Goal: Task Accomplishment & Management: Use online tool/utility

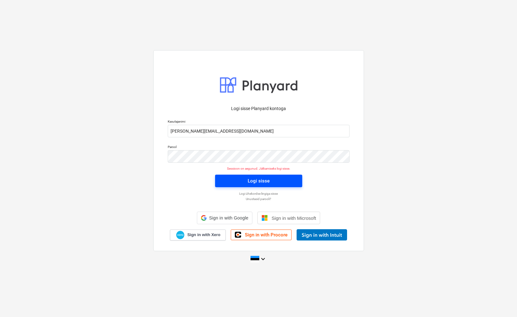
click at [220, 179] on button "Logi sisse" at bounding box center [258, 181] width 87 height 13
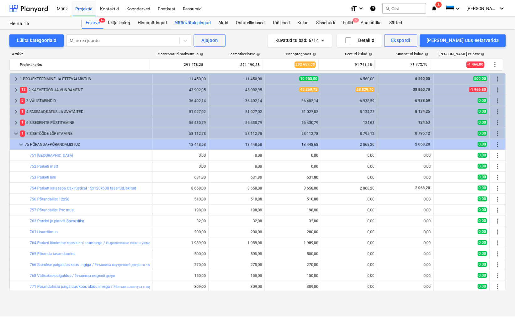
scroll to position [23, 0]
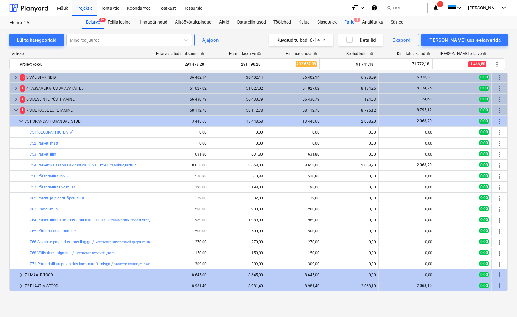
click at [348, 20] on div "Failid 3" at bounding box center [350, 22] width 18 height 13
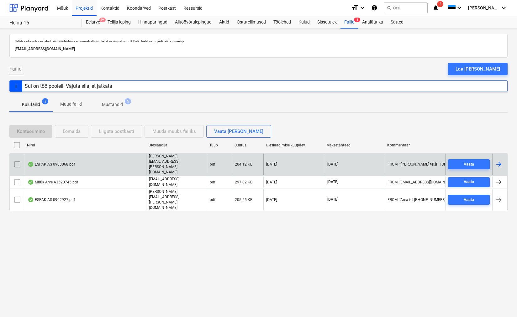
click at [69, 164] on div "ESPAK AS 0903068.pdf" at bounding box center [51, 164] width 47 height 5
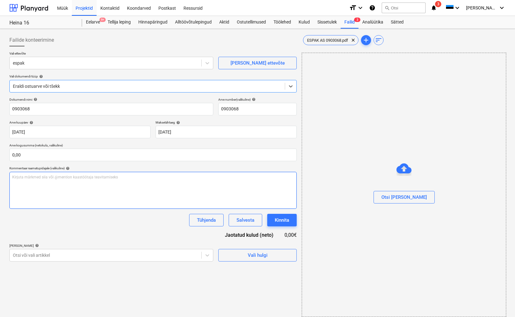
type input "0903068"
type input "[DATE]"
type input "04 Oct 2025"
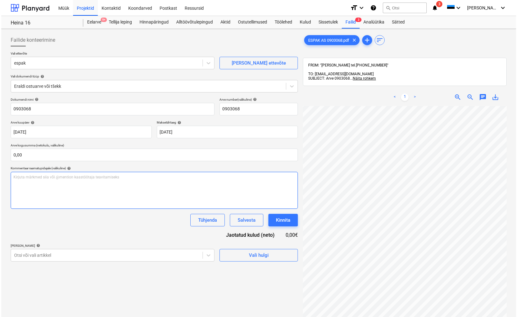
scroll to position [24, 0]
click at [247, 257] on span "Vali hulgi" at bounding box center [257, 255] width 63 height 8
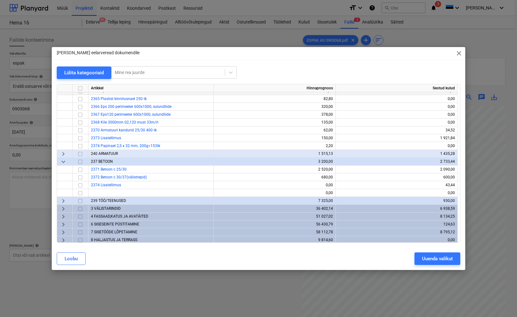
scroll to position [132, 0]
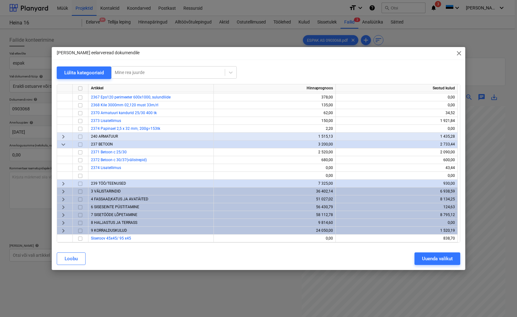
click at [81, 206] on input "checkbox" at bounding box center [81, 207] width 8 height 8
click at [95, 206] on span "6 SISESEINTE PÜSTITAMINE" at bounding box center [115, 207] width 48 height 4
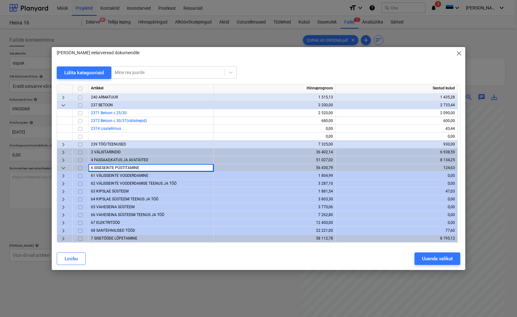
scroll to position [172, 0]
click at [97, 206] on span "65 VAHESEINA SÜSTEEM" at bounding box center [113, 206] width 44 height 4
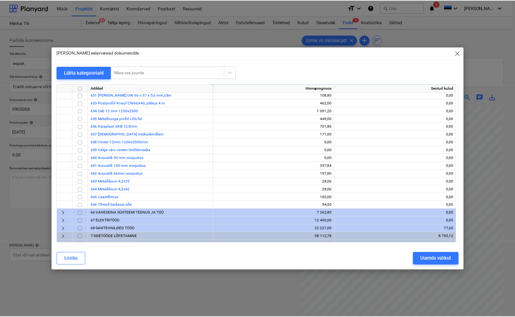
scroll to position [297, 0]
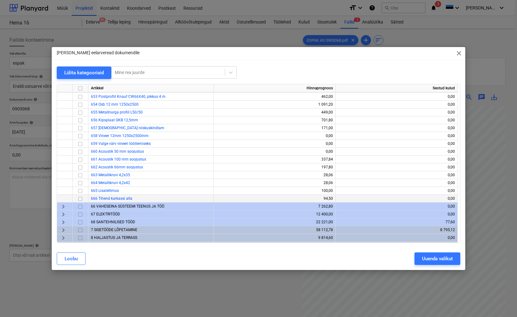
click at [80, 198] on input "checkbox" at bounding box center [81, 199] width 8 height 8
click at [428, 260] on div "Uuenda valikut" at bounding box center [437, 259] width 31 height 8
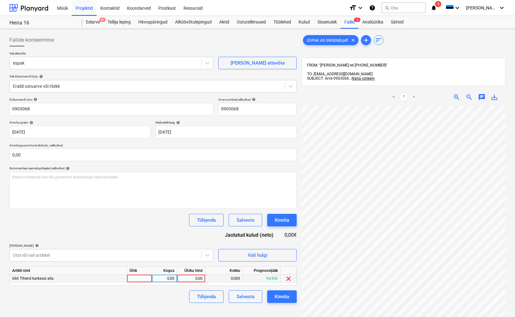
click at [132, 279] on div at bounding box center [139, 279] width 25 height 8
type input "1"
click at [173, 278] on div "0,00" at bounding box center [165, 279] width 20 height 8
click at [192, 278] on div "0,00" at bounding box center [191, 279] width 23 height 8
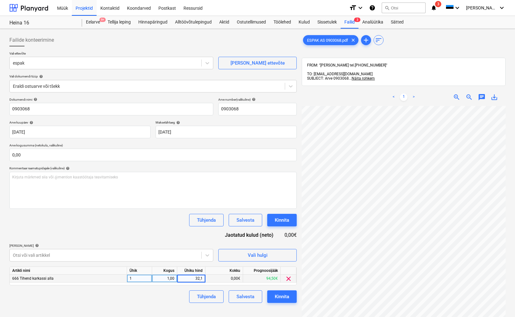
type input "32,18"
click at [272, 299] on button "Kinnita" at bounding box center [281, 296] width 29 height 13
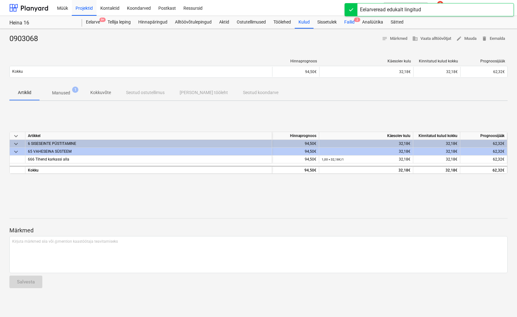
click at [348, 21] on div "Failid 2" at bounding box center [350, 22] width 18 height 13
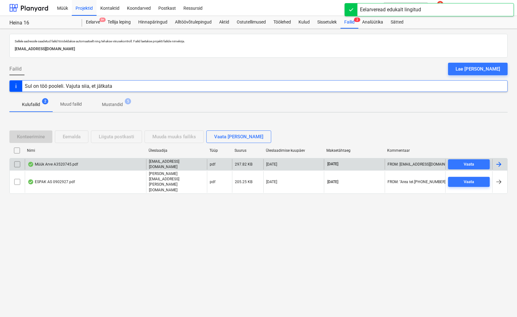
click at [64, 167] on div "Müük Arve A3520745.pdf" at bounding box center [53, 164] width 50 height 5
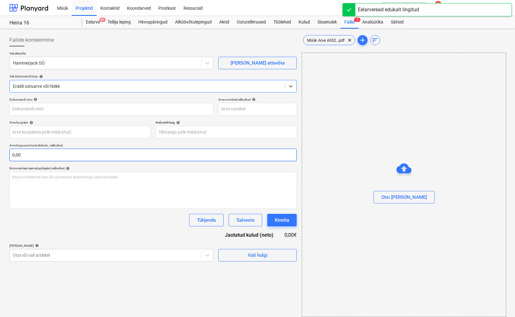
type input "A3520745"
type input "[DATE]"
type input "04 Oct 2025"
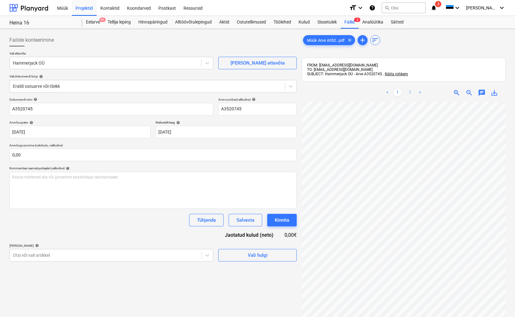
click at [408, 91] on link "2" at bounding box center [410, 93] width 8 height 8
click at [269, 255] on span "Vali hulgi" at bounding box center [257, 255] width 63 height 8
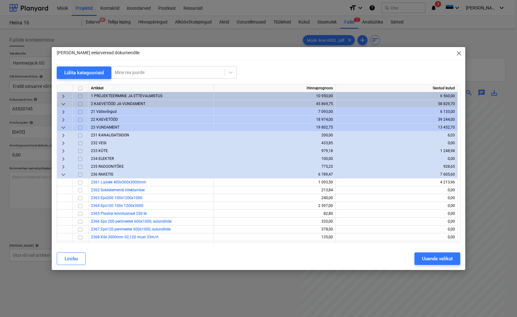
click at [64, 104] on span "keyboard_arrow_down" at bounding box center [64, 104] width 8 height 8
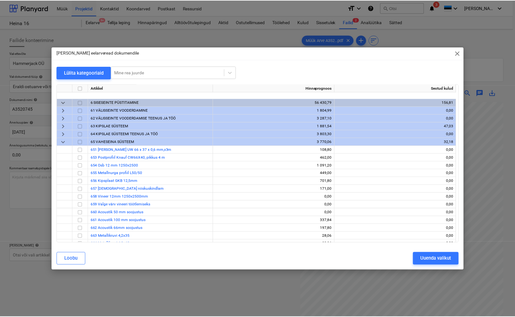
scroll to position [65, 0]
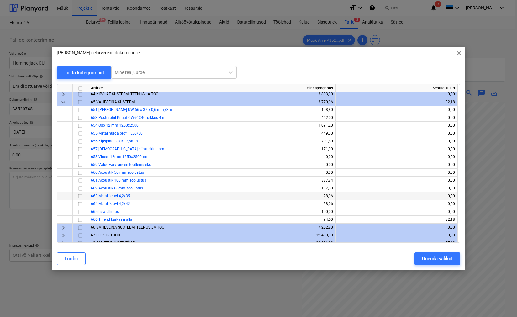
click at [120, 195] on span "663 Metallikruvi 4,2x35" at bounding box center [110, 196] width 39 height 4
click at [82, 197] on input "checkbox" at bounding box center [81, 196] width 8 height 8
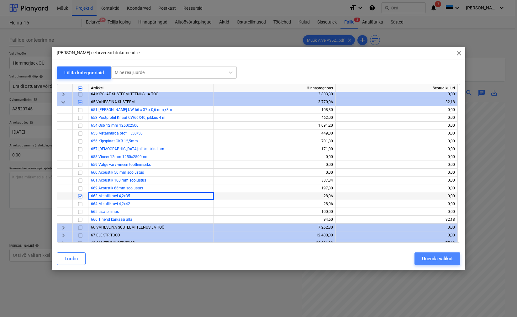
click at [429, 258] on div "Uuenda valikut" at bounding box center [437, 259] width 31 height 8
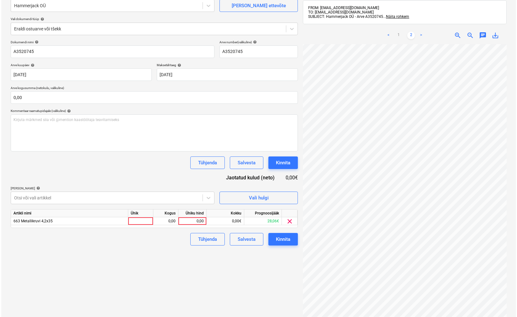
scroll to position [58, 0]
click at [131, 220] on div at bounding box center [139, 221] width 25 height 8
click at [173, 217] on div "0,00" at bounding box center [165, 221] width 20 height 8
type input "1"
click at [192, 221] on div "0,00" at bounding box center [191, 221] width 23 height 8
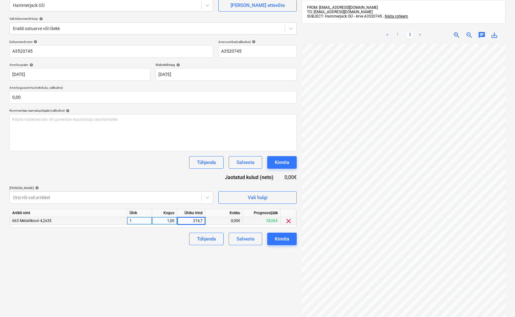
type input "216,72"
click at [286, 239] on div "Kinnita" at bounding box center [282, 239] width 14 height 8
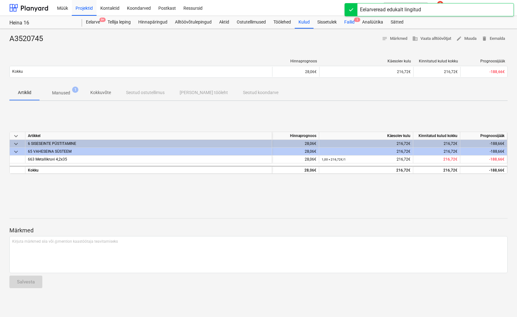
click at [351, 25] on div "Failid 1" at bounding box center [350, 22] width 18 height 13
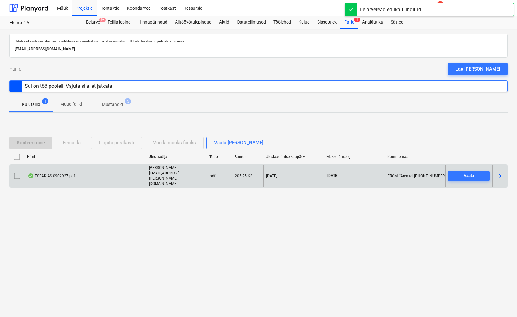
click at [56, 171] on div "ESPAK AS 0902927.pdf" at bounding box center [85, 176] width 121 height 22
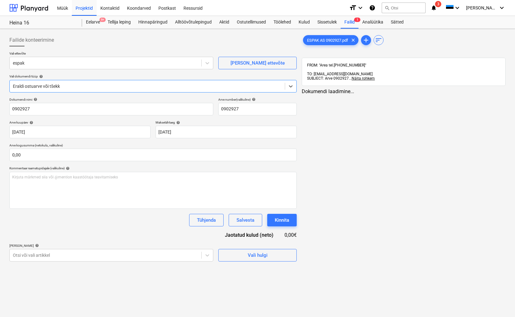
type input "0902927"
type input "[DATE]"
type input "04 Oct 2025"
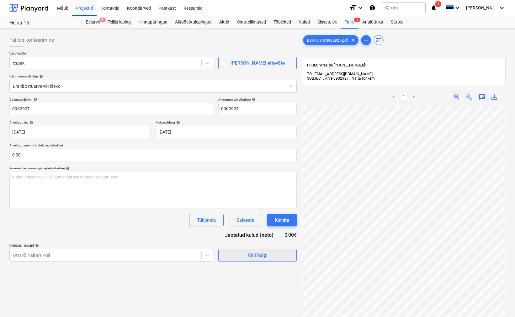
click at [261, 256] on div "Vali hulgi" at bounding box center [258, 255] width 20 height 8
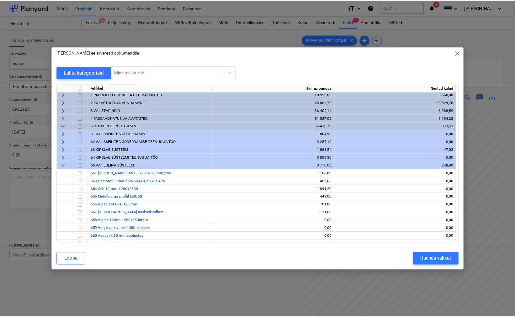
scroll to position [0, 0]
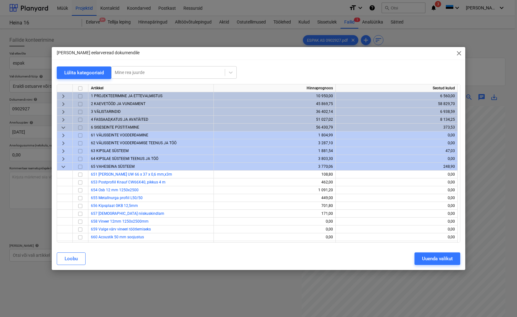
click at [101, 119] on span "4 FASSAAD,KATUS JA AVATÄITED" at bounding box center [119, 119] width 57 height 4
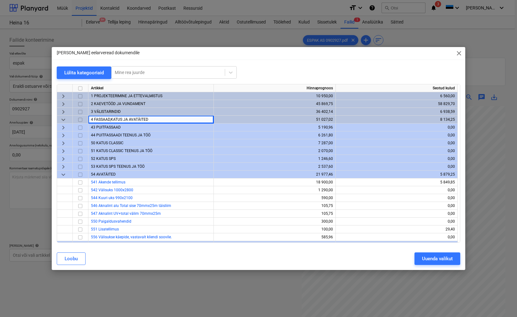
click at [101, 157] on span "52 KATUS SPS" at bounding box center [103, 159] width 25 height 4
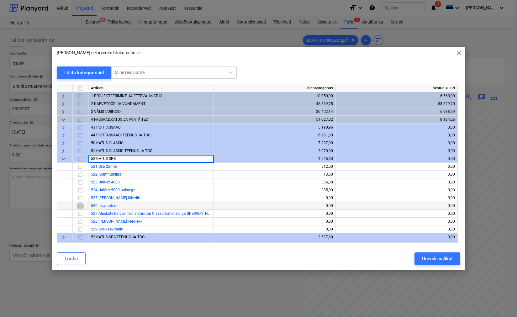
click at [81, 207] on input "checkbox" at bounding box center [81, 206] width 8 height 8
click at [424, 258] on div "Uuenda valikut" at bounding box center [437, 259] width 31 height 8
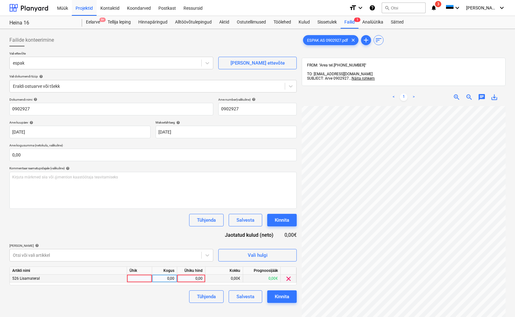
click at [141, 281] on div at bounding box center [139, 279] width 25 height 8
type input "1"
click at [167, 281] on div "0,00" at bounding box center [165, 279] width 20 height 8
click at [189, 278] on div "0,00" at bounding box center [191, 279] width 23 height 8
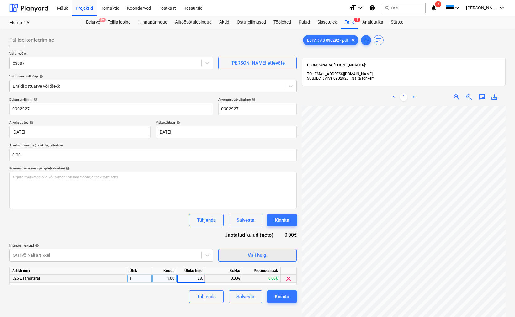
type input "28,6"
click at [283, 291] on button "Kinnita" at bounding box center [281, 296] width 29 height 13
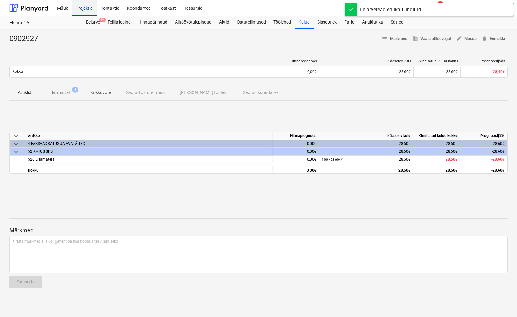
click at [79, 5] on div "Projektid" at bounding box center [84, 8] width 25 height 16
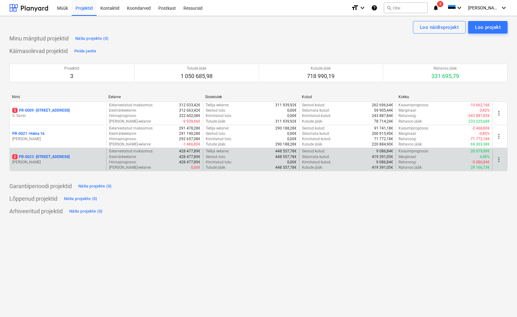
click at [43, 157] on p "2 PR-0023 - Kanarbriku tee 7" at bounding box center [40, 156] width 57 height 5
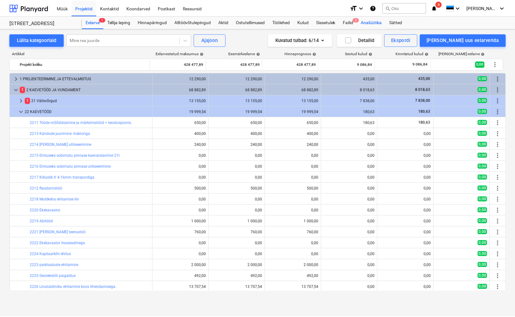
scroll to position [46, 0]
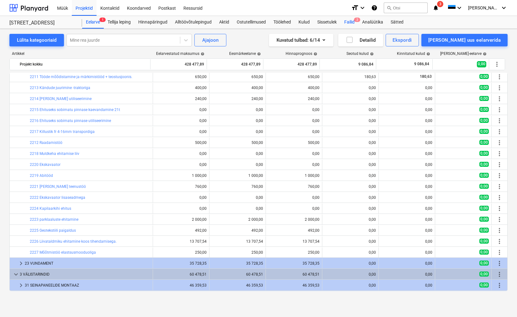
click at [358, 21] on span "2" at bounding box center [357, 20] width 6 height 4
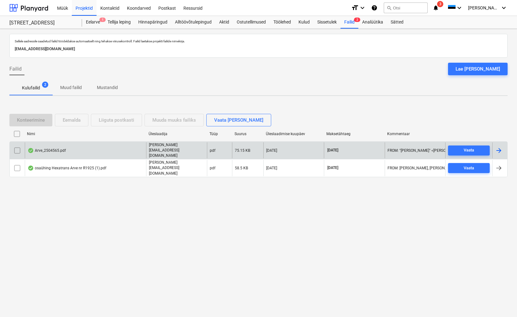
click at [42, 153] on div "Arve_2504565.pdf" at bounding box center [47, 150] width 38 height 5
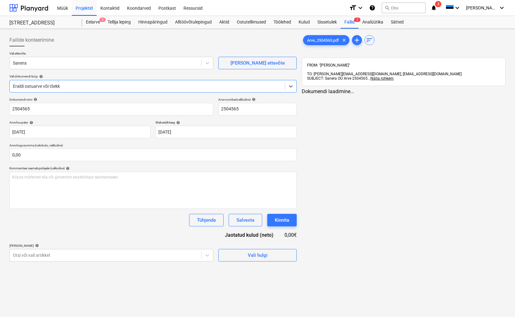
type input "2504565"
type input "[DATE]"
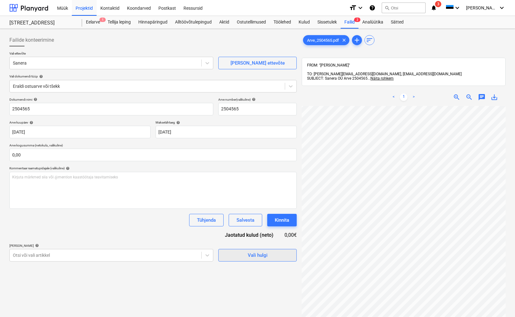
click at [276, 255] on span "Vali hulgi" at bounding box center [257, 255] width 63 height 8
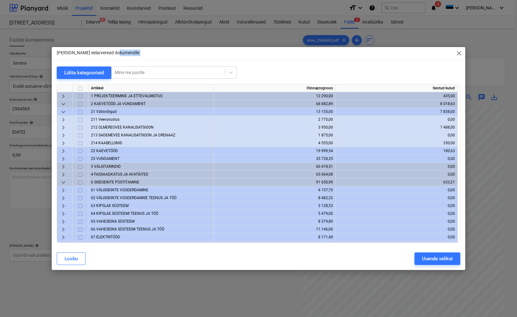
drag, startPoint x: 348, startPoint y: 58, endPoint x: 270, endPoint y: 59, distance: 77.5
click at [270, 59] on div "Lisa eelarveread dokumendile close" at bounding box center [259, 53] width 414 height 13
click at [102, 158] on span "23 VUNDAMENT" at bounding box center [105, 159] width 29 height 4
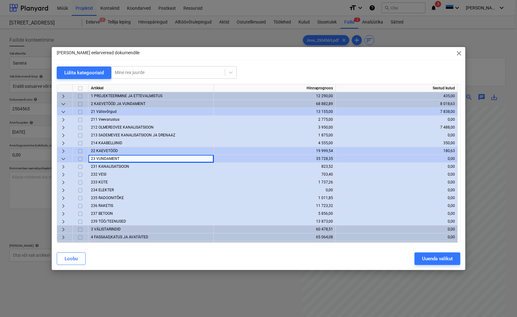
click at [81, 198] on input "checkbox" at bounding box center [81, 198] width 8 height 8
click at [81, 213] on input "checkbox" at bounding box center [81, 214] width 8 height 8
click at [453, 261] on div "Uuenda valikut" at bounding box center [437, 259] width 31 height 8
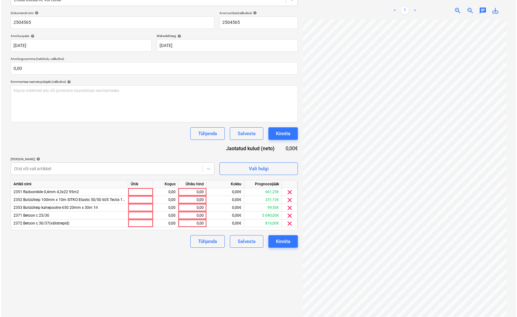
scroll to position [89, 0]
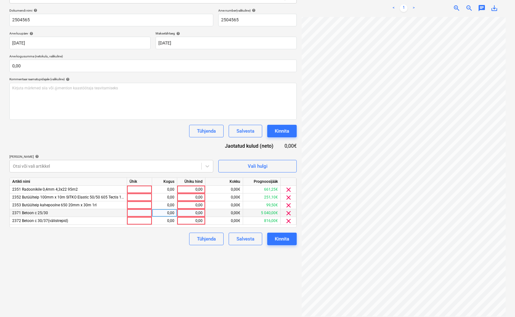
click at [290, 215] on span "clear" at bounding box center [289, 214] width 8 height 8
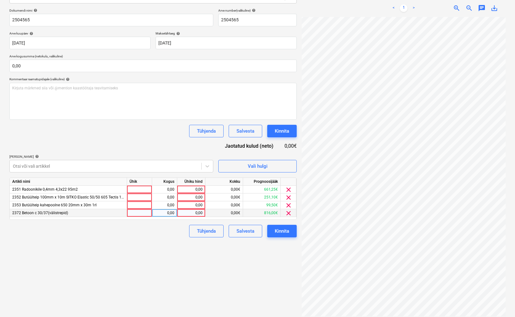
click at [288, 215] on span "clear" at bounding box center [289, 214] width 8 height 8
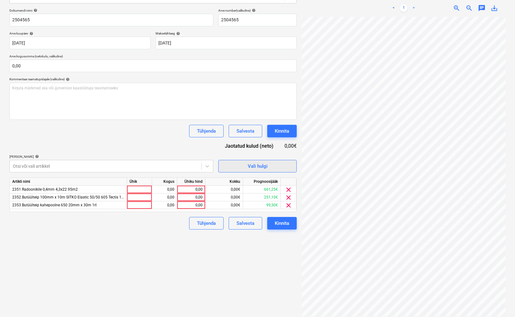
click at [248, 169] on div "Vali hulgi" at bounding box center [258, 166] width 20 height 8
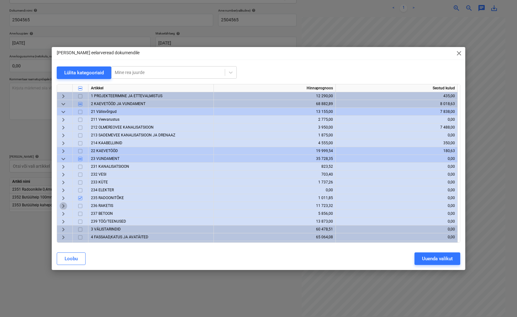
click at [66, 207] on span "keyboard_arrow_right" at bounding box center [64, 206] width 8 height 8
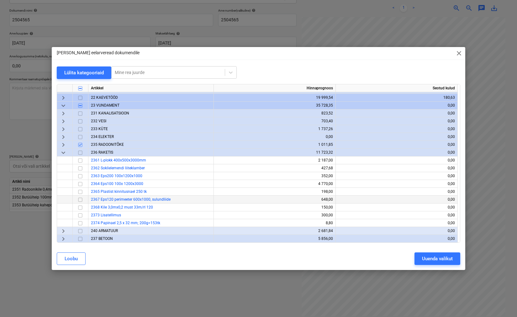
scroll to position [54, 0]
click at [81, 208] on input "checkbox" at bounding box center [81, 207] width 8 height 8
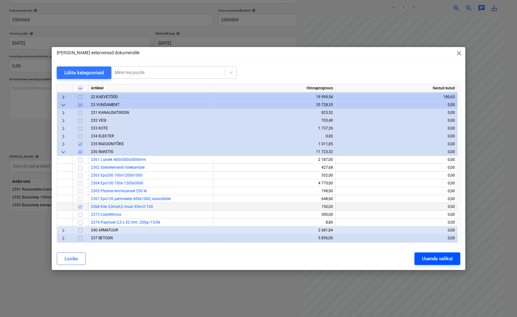
click at [426, 259] on div "Uuenda valikut" at bounding box center [437, 259] width 31 height 8
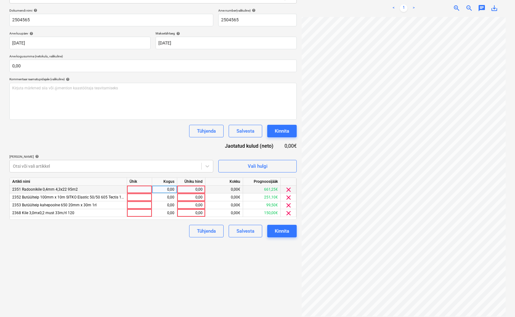
click at [144, 189] on div at bounding box center [139, 190] width 25 height 8
drag, startPoint x: 134, startPoint y: 189, endPoint x: 128, endPoint y: 187, distance: 6.2
click at [128, 187] on input "5" at bounding box center [139, 190] width 25 height 8
type input "1"
click at [163, 186] on div "0,00" at bounding box center [165, 190] width 20 height 8
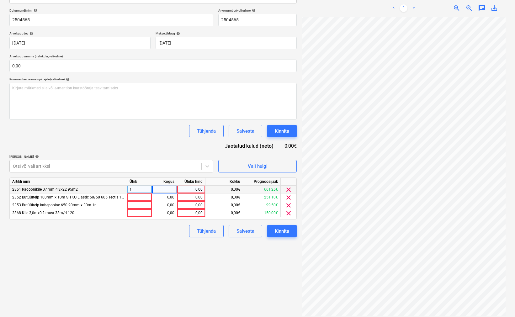
type input "5"
click at [201, 189] on div "0,00" at bounding box center [191, 190] width 23 height 8
type input "129,5"
click at [156, 235] on div "Tühjenda Salvesta Kinnita" at bounding box center [152, 231] width 287 height 13
click at [148, 196] on div at bounding box center [139, 198] width 25 height 8
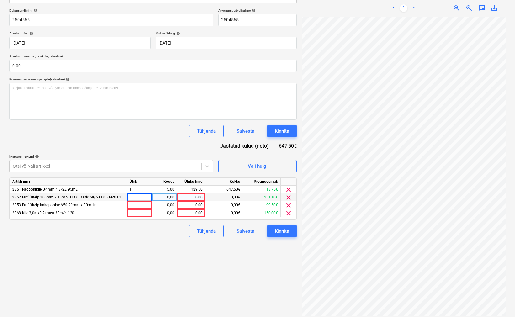
type input "1"
click at [171, 195] on div "0,00" at bounding box center [165, 198] width 20 height 8
type input "9"
click at [181, 198] on div "0,00" at bounding box center [191, 198] width 23 height 8
type input "27,9"
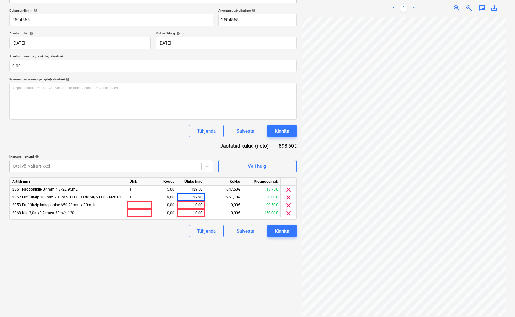
click at [173, 252] on div "Failide konteerimine Vali ettevõte Sanera Lisa uus ettevõte Vali dokumendi tüüp…" at bounding box center [153, 130] width 292 height 377
click at [138, 206] on div at bounding box center [139, 205] width 25 height 8
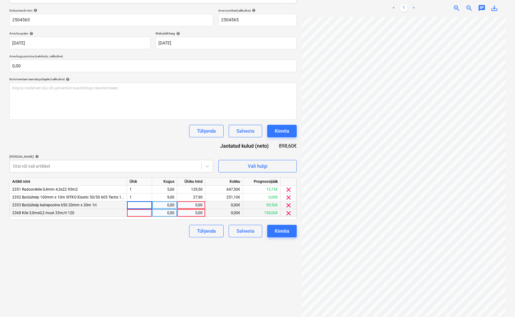
type input "1"
click at [167, 206] on div "0,00" at bounding box center [165, 205] width 20 height 8
type input "5"
click at [193, 206] on div "0,00" at bounding box center [191, 205] width 23 height 8
type input "19,9"
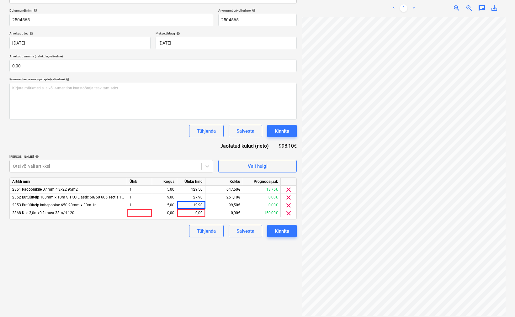
click at [168, 248] on div "Failide konteerimine Vali ettevõte Sanera Lisa uus ettevõte Vali dokumendi tüüp…" at bounding box center [153, 130] width 292 height 377
click at [136, 214] on div at bounding box center [139, 213] width 25 height 8
type input "1"
click at [162, 213] on div "0,00" at bounding box center [165, 213] width 20 height 8
type input "4"
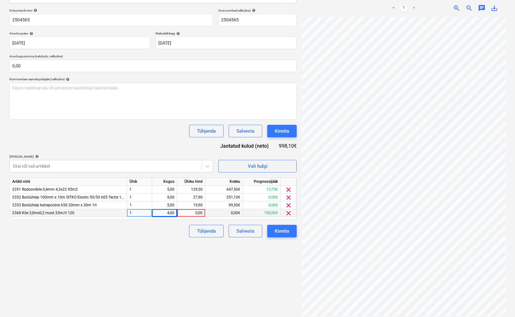
click at [189, 214] on div "0,00" at bounding box center [191, 213] width 23 height 8
type input "39.8"
click at [168, 249] on div "Failide konteerimine Vali ettevõte Sanera Lisa uus ettevõte Vali dokumendi tüüp…" at bounding box center [153, 130] width 292 height 377
click at [204, 214] on div "0,00" at bounding box center [191, 213] width 28 height 8
type input "39,8"
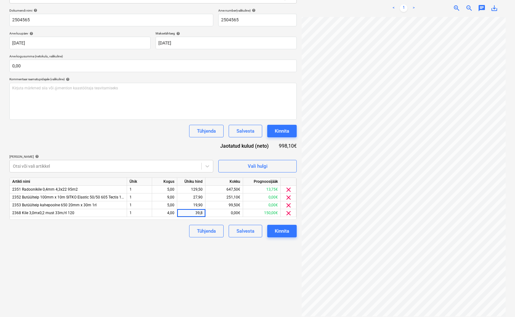
click at [163, 233] on div "Tühjenda Salvesta Kinnita" at bounding box center [152, 231] width 287 height 13
click at [268, 167] on span "Vali hulgi" at bounding box center [257, 166] width 63 height 8
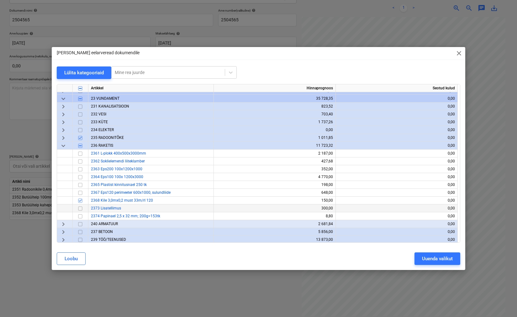
scroll to position [66, 0]
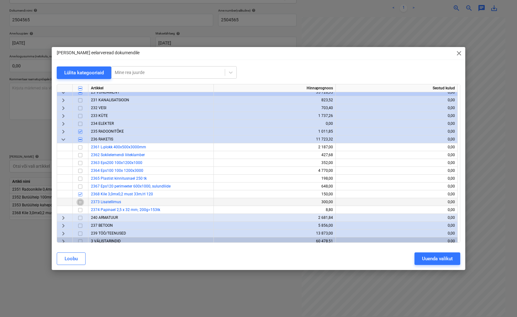
click at [79, 201] on input "checkbox" at bounding box center [81, 202] width 8 height 8
click at [420, 260] on button "Uuenda valikut" at bounding box center [438, 258] width 46 height 13
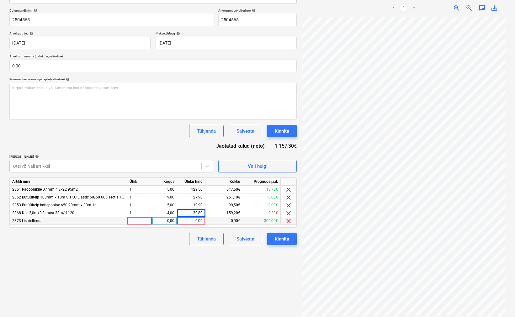
click at [130, 220] on div at bounding box center [139, 221] width 25 height 8
type input "1"
click at [173, 222] on div "0,00" at bounding box center [165, 221] width 20 height 8
type input "48"
click at [188, 222] on div "0,00" at bounding box center [191, 221] width 23 height 8
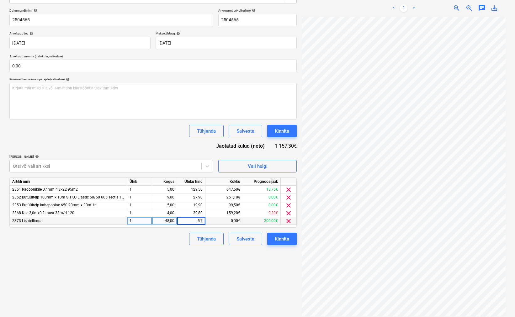
type input "5,79"
click at [110, 243] on div "Tühjenda Salvesta Kinnita" at bounding box center [152, 239] width 287 height 13
click at [286, 244] on button "Kinnita" at bounding box center [281, 239] width 29 height 13
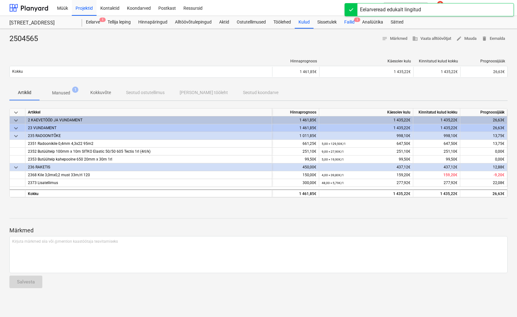
click at [349, 25] on div "Failid 1" at bounding box center [350, 22] width 18 height 13
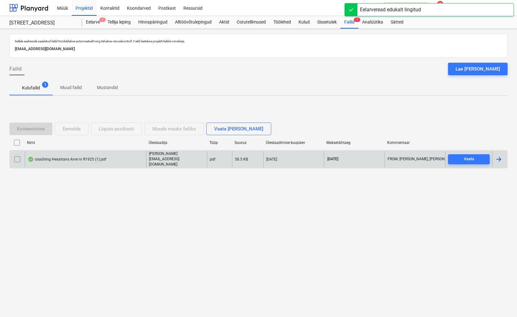
click at [65, 160] on div "osaühing Hexatrans Arve nr R1925 (1).pdf" at bounding box center [67, 159] width 79 height 5
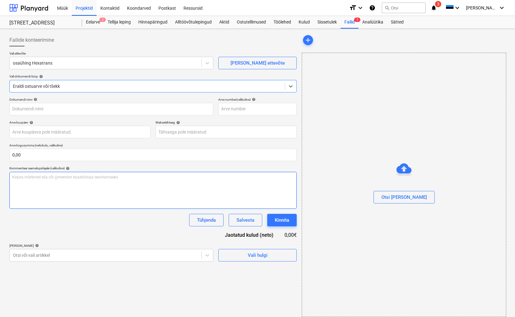
type input "R1925"
type input "31 Aug 2025"
type input "20 Sep 2025"
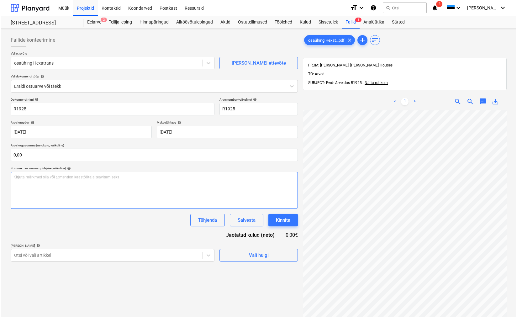
scroll to position [35, 0]
click at [238, 252] on span "Vali hulgi" at bounding box center [257, 255] width 63 height 8
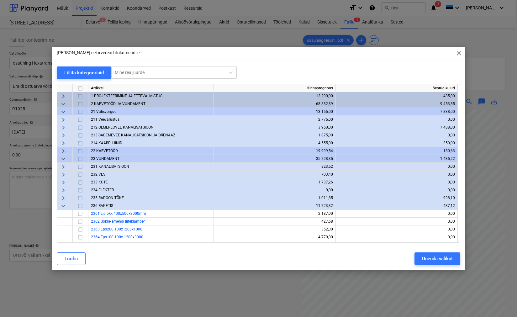
click at [104, 103] on span "2 KAEVETÖÖD JA VUNDAMENT" at bounding box center [118, 104] width 55 height 4
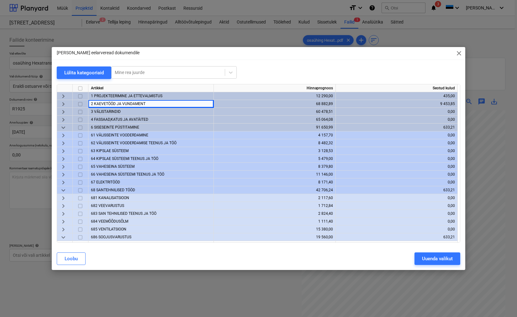
click at [67, 104] on div "keyboard_arrow_right" at bounding box center [65, 104] width 16 height 8
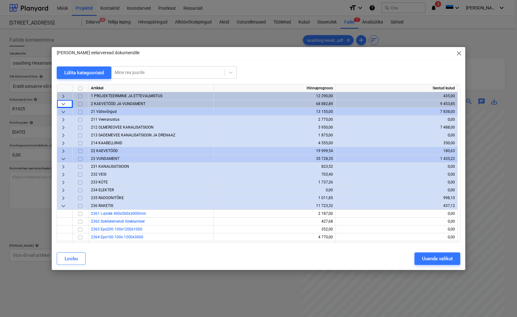
click at [66, 149] on span "keyboard_arrow_right" at bounding box center [64, 151] width 8 height 8
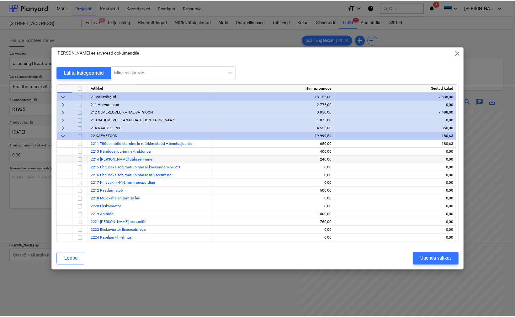
scroll to position [23, 0]
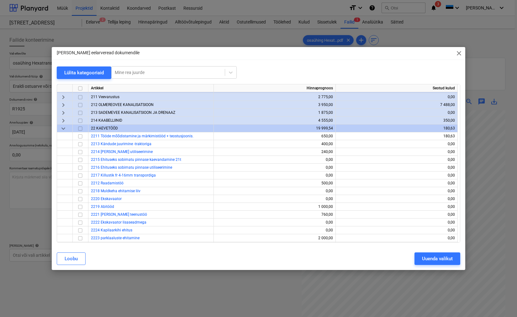
click at [83, 130] on input "checkbox" at bounding box center [81, 129] width 8 height 8
click at [415, 259] on button "Uuenda valikut" at bounding box center [438, 258] width 46 height 13
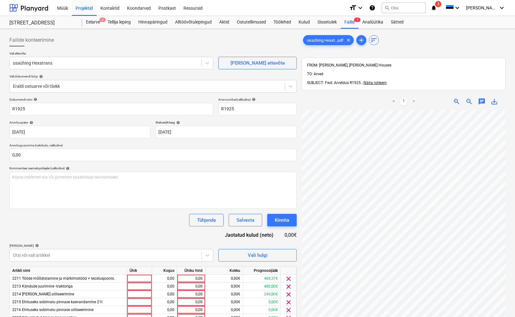
scroll to position [116, 0]
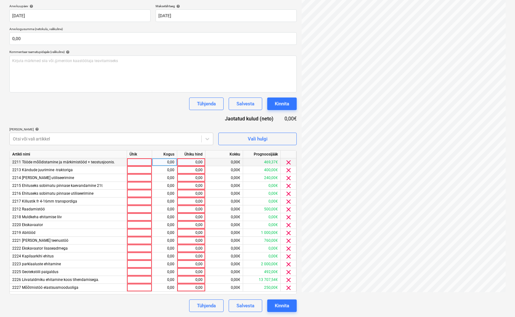
click at [286, 161] on span "clear" at bounding box center [289, 163] width 8 height 8
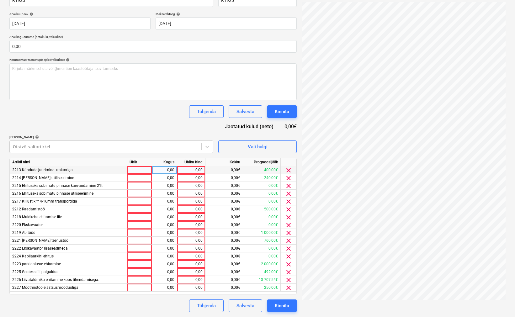
scroll to position [109, 0]
click at [290, 170] on span "clear" at bounding box center [289, 171] width 8 height 8
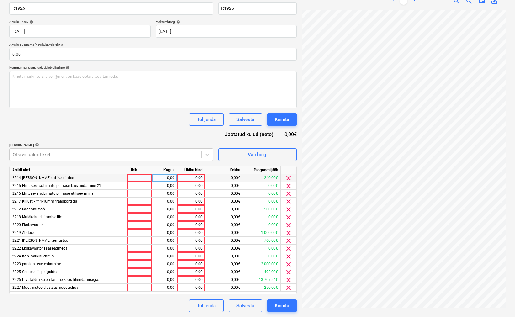
click at [290, 175] on span "clear" at bounding box center [289, 178] width 8 height 8
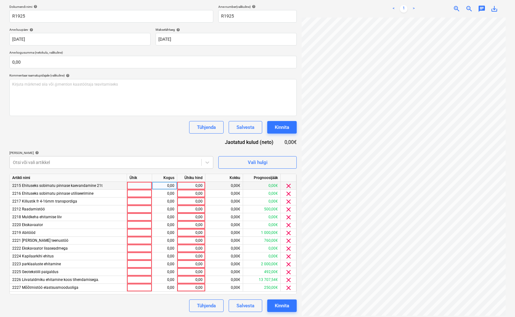
scroll to position [93, 0]
click at [144, 183] on div at bounding box center [139, 186] width 25 height 8
click at [383, 303] on div "osaühing Hexat...pdf clear add sort FROM: Egert Ermel, Thörn Houses TO: Arved S…" at bounding box center [403, 127] width 209 height 376
click at [141, 181] on div "Ühik" at bounding box center [139, 178] width 25 height 8
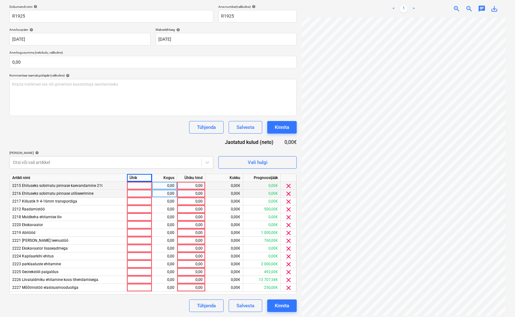
click at [142, 190] on div at bounding box center [139, 194] width 25 height 8
click at [142, 187] on div at bounding box center [139, 186] width 25 height 8
type input "1"
click at [167, 186] on div "0,00" at bounding box center [165, 186] width 20 height 8
type input "50"
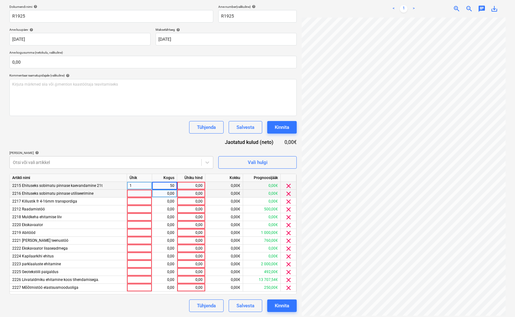
click at [185, 186] on div "0,00" at bounding box center [191, 186] width 23 height 8
type input "55"
click at [141, 155] on p "Lisa artiklid help" at bounding box center [111, 153] width 204 height 5
click at [288, 194] on span "clear" at bounding box center [289, 194] width 8 height 8
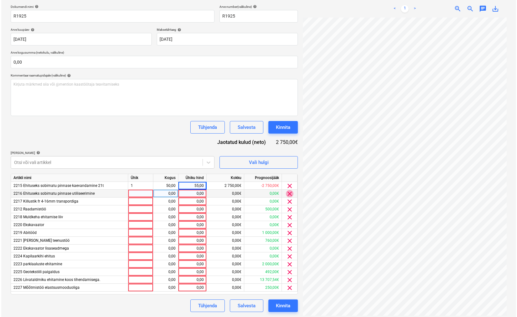
scroll to position [89, 0]
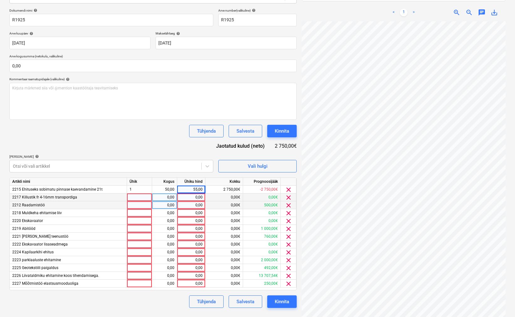
click at [286, 206] on span "clear" at bounding box center [289, 206] width 8 height 8
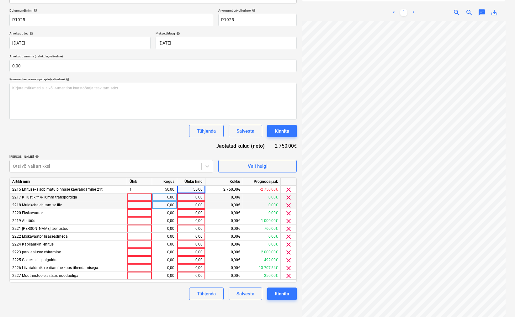
click at [286, 206] on span "clear" at bounding box center [289, 206] width 8 height 8
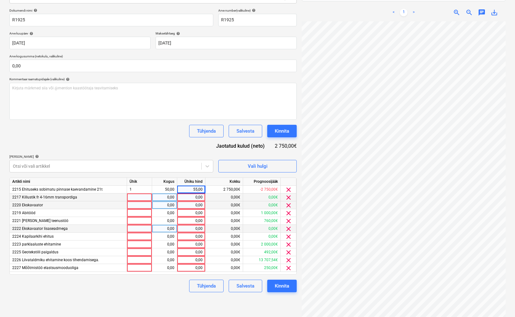
click at [139, 228] on div at bounding box center [139, 229] width 25 height 8
type input "1"
click at [160, 230] on div "0,00" at bounding box center [165, 229] width 20 height 8
type input "20,5"
click at [189, 229] on div "0,00" at bounding box center [191, 229] width 23 height 8
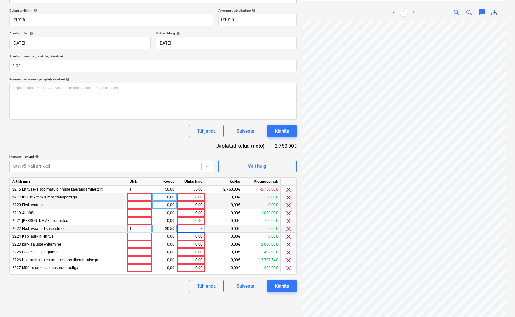
type input "80"
click at [175, 139] on div "Dokumendi nimi help R1925 Arve number (valikuline) help R1925 Arve kuupäev help…" at bounding box center [152, 150] width 287 height 284
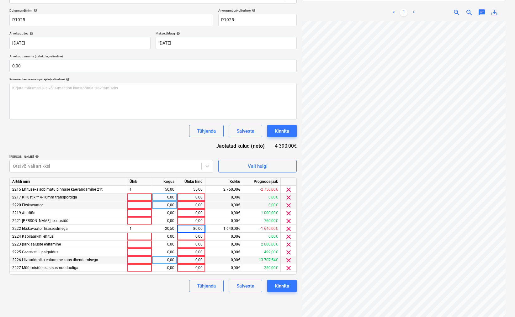
click at [140, 261] on div at bounding box center [139, 260] width 25 height 8
type input "1"
click at [166, 261] on div "0,00" at bounding box center [165, 260] width 20 height 8
type input "707,26"
click at [200, 260] on div "0,00" at bounding box center [191, 260] width 23 height 8
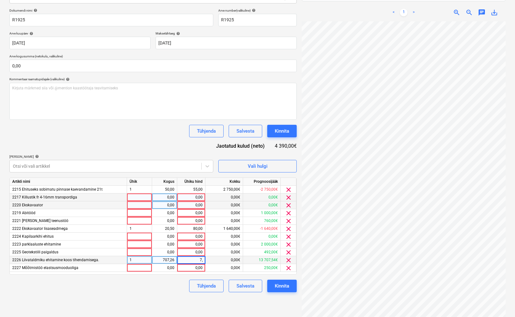
type input "7,1"
click at [166, 299] on div "Failide konteerimine Vali ettevõte osaühing Hexatrans Lisa uus ettevõte Vali do…" at bounding box center [153, 128] width 292 height 372
click at [148, 197] on div at bounding box center [139, 198] width 25 height 8
type input "1"
click at [167, 198] on div "0,00" at bounding box center [165, 198] width 20 height 8
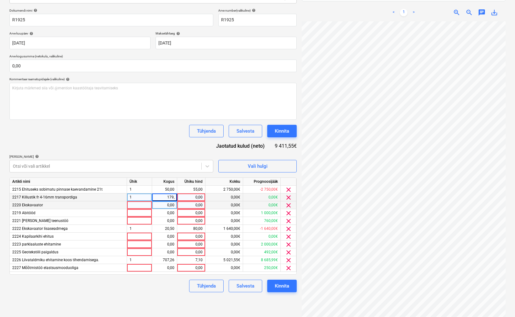
type input "179,7"
click at [186, 204] on div "0,00" at bounding box center [191, 205] width 23 height 8
click at [186, 195] on div "0,00" at bounding box center [191, 198] width 23 height 8
type input "14"
click at [153, 148] on div "Dokumendi nimi help R1925 Arve number (valikuline) help R1925 Arve kuupäev help…" at bounding box center [152, 150] width 287 height 284
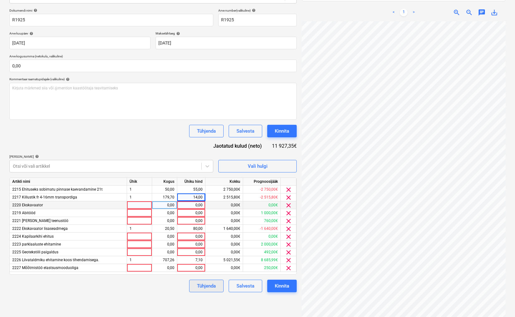
click at [218, 284] on button "Tühjenda" at bounding box center [206, 286] width 35 height 13
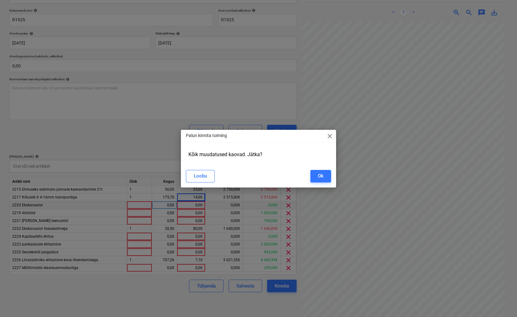
click at [330, 136] on span "close" at bounding box center [330, 136] width 8 height 8
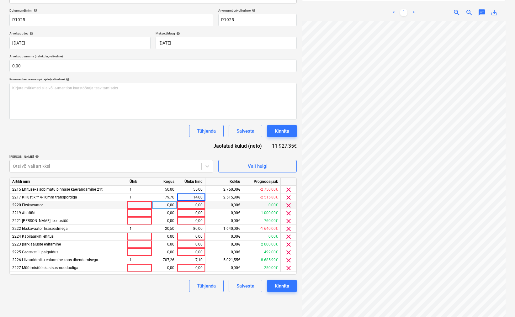
click at [289, 191] on span "clear" at bounding box center [289, 190] width 8 height 8
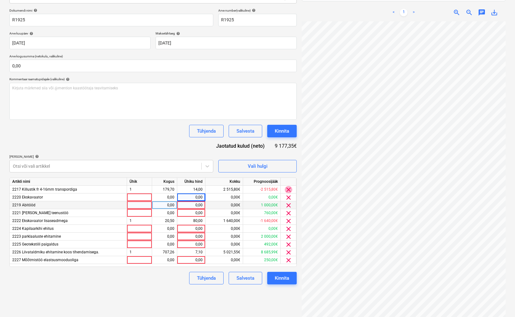
click at [290, 190] on span "clear" at bounding box center [289, 190] width 8 height 8
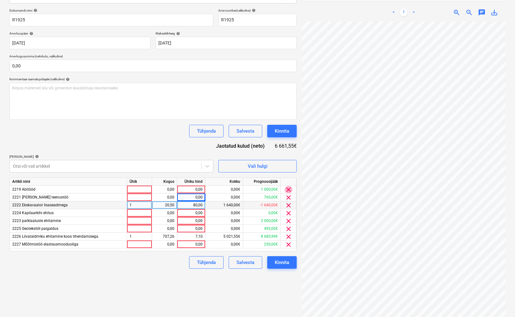
click at [290, 190] on span "clear" at bounding box center [289, 190] width 8 height 8
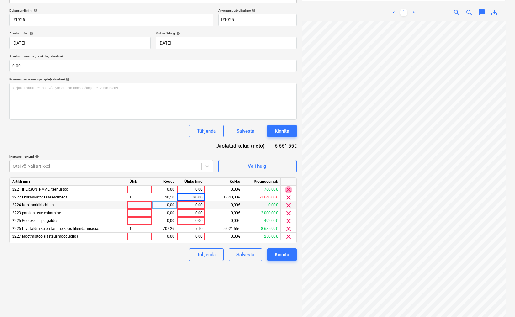
click at [290, 190] on span "clear" at bounding box center [289, 190] width 8 height 8
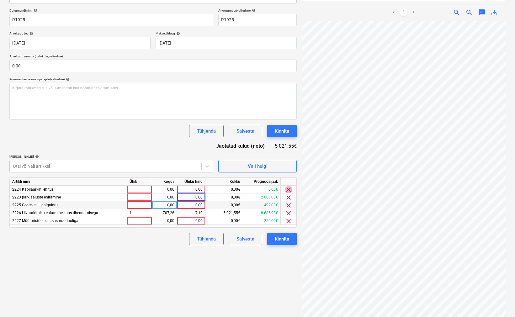
click at [289, 189] on span "clear" at bounding box center [289, 190] width 8 height 8
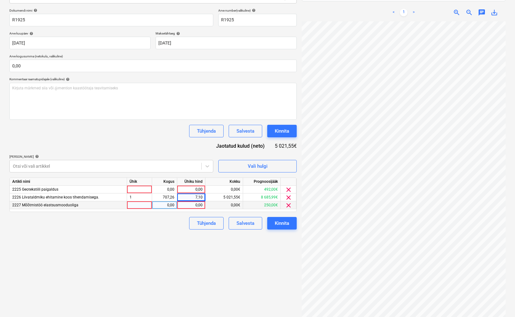
click at [289, 189] on span "clear" at bounding box center [289, 190] width 8 height 8
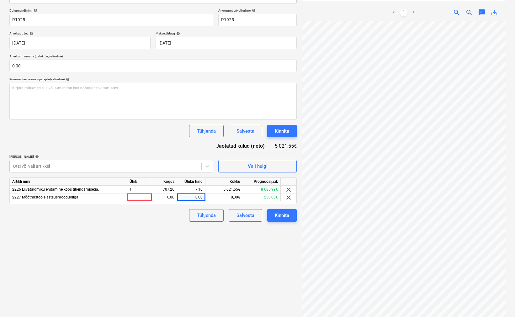
click at [289, 189] on span "clear" at bounding box center [289, 190] width 8 height 8
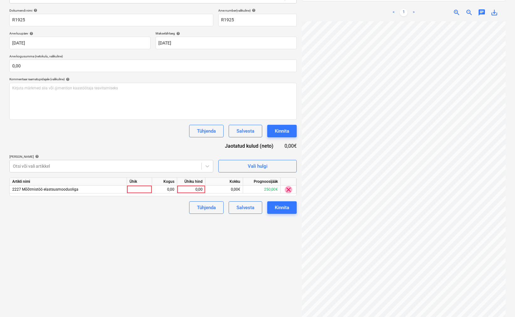
click at [289, 189] on span "clear" at bounding box center [289, 190] width 8 height 8
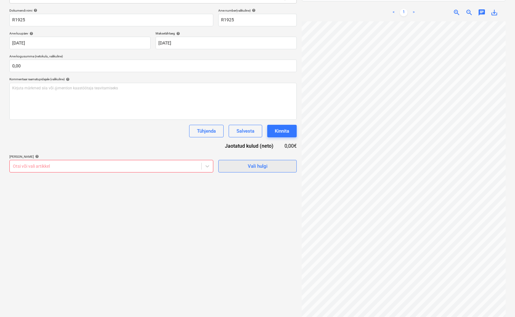
click at [245, 167] on span "Vali hulgi" at bounding box center [257, 166] width 63 height 8
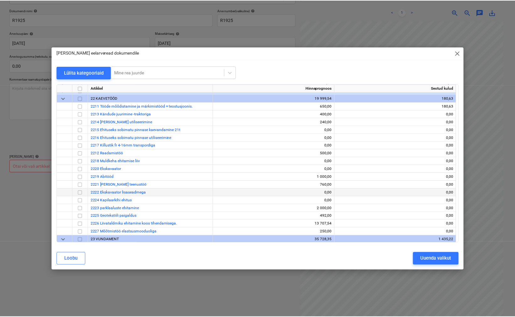
scroll to position [56, 0]
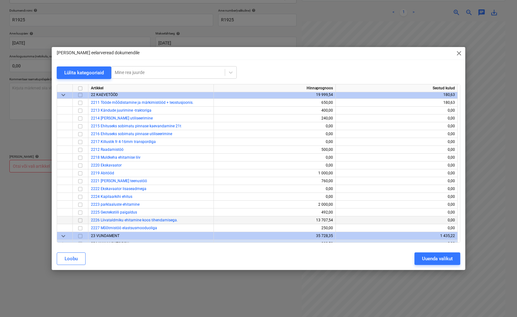
click at [80, 219] on input "checkbox" at bounding box center [81, 220] width 8 height 8
click at [422, 260] on div "Uuenda valikut" at bounding box center [437, 259] width 31 height 8
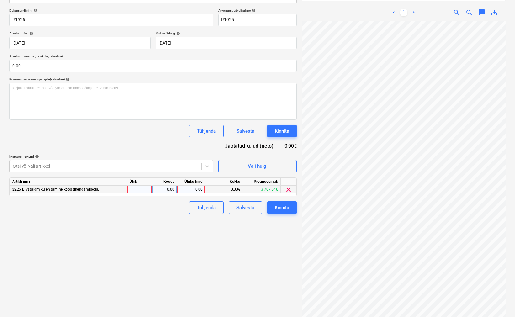
click at [142, 187] on div at bounding box center [139, 190] width 25 height 8
type input "1"
click at [162, 192] on div "0,00" at bounding box center [165, 190] width 20 height 8
click at [194, 190] on div "0,00" at bounding box center [191, 190] width 23 height 8
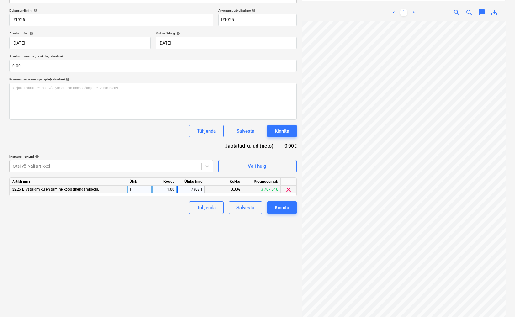
type input "17308,18"
click at [211, 247] on div "Failide konteerimine Vali ettevõte osaühing Hexatrans Lisa uus ettevõte Vali do…" at bounding box center [153, 128] width 292 height 372
click at [288, 204] on div "Kinnita" at bounding box center [282, 208] width 14 height 8
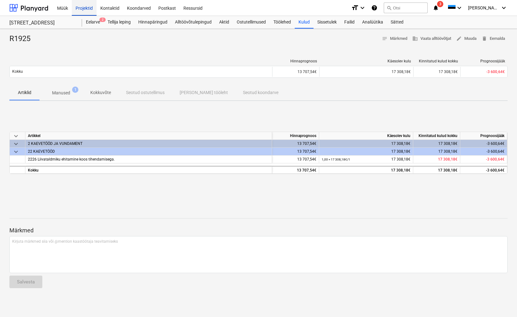
click at [86, 8] on div "Projektid" at bounding box center [84, 8] width 25 height 16
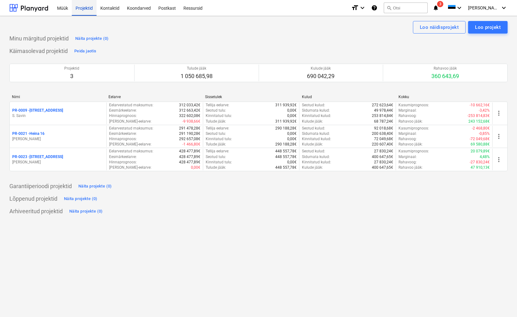
click at [82, 10] on div "Projektid" at bounding box center [84, 8] width 25 height 16
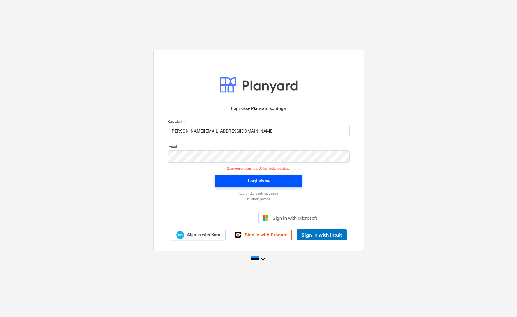
click at [256, 179] on div "Logi sisse" at bounding box center [259, 181] width 22 height 8
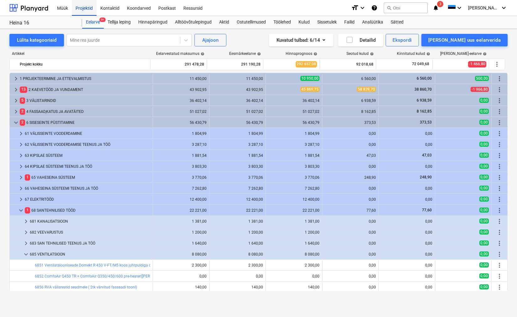
scroll to position [155, 0]
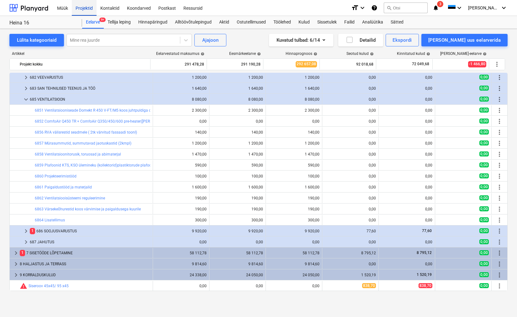
click at [86, 8] on div "Projektid" at bounding box center [84, 8] width 25 height 16
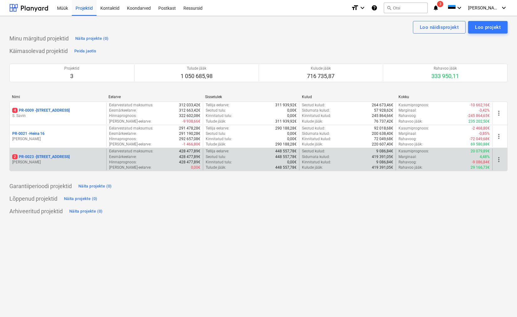
click at [42, 155] on p "2 PR-0023 - Kanarbriku tee 7" at bounding box center [40, 156] width 57 height 5
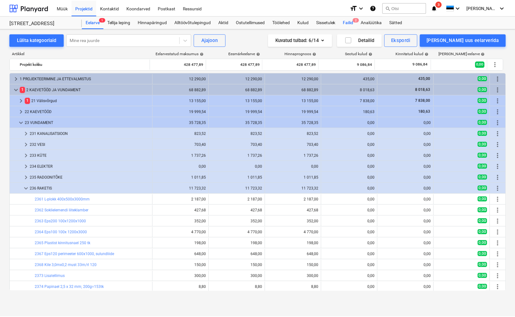
scroll to position [100, 0]
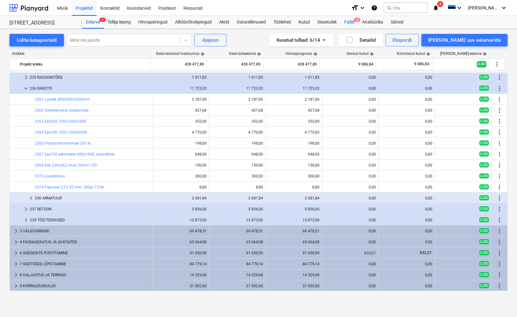
click at [349, 21] on div "Failid 2" at bounding box center [350, 22] width 18 height 13
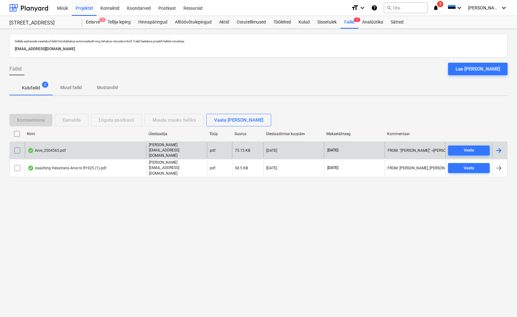
click at [55, 151] on div "Arve_2504565.pdf" at bounding box center [47, 150] width 38 height 5
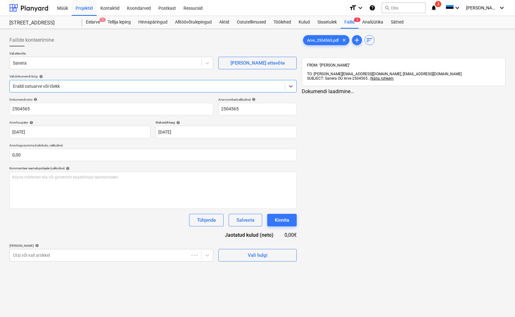
type input "2504565"
type input "[DATE]"
